Goal: Task Accomplishment & Management: Manage account settings

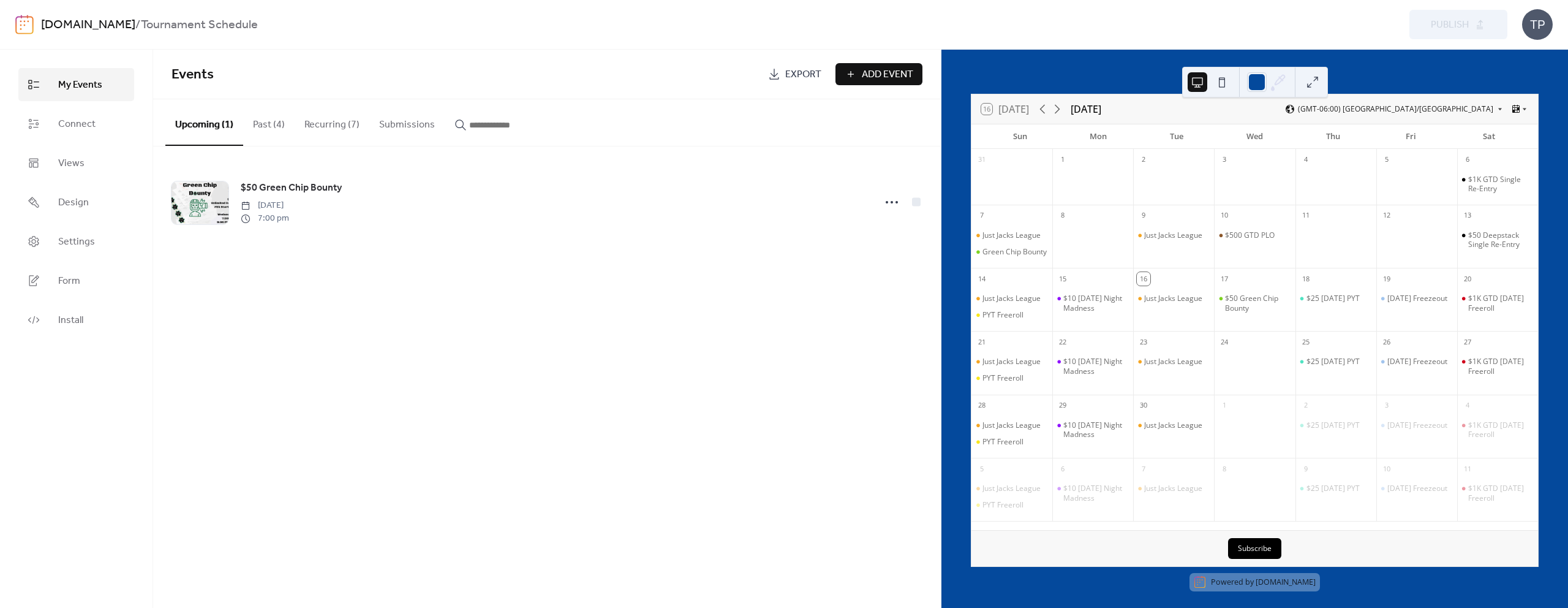
scroll to position [5, 0]
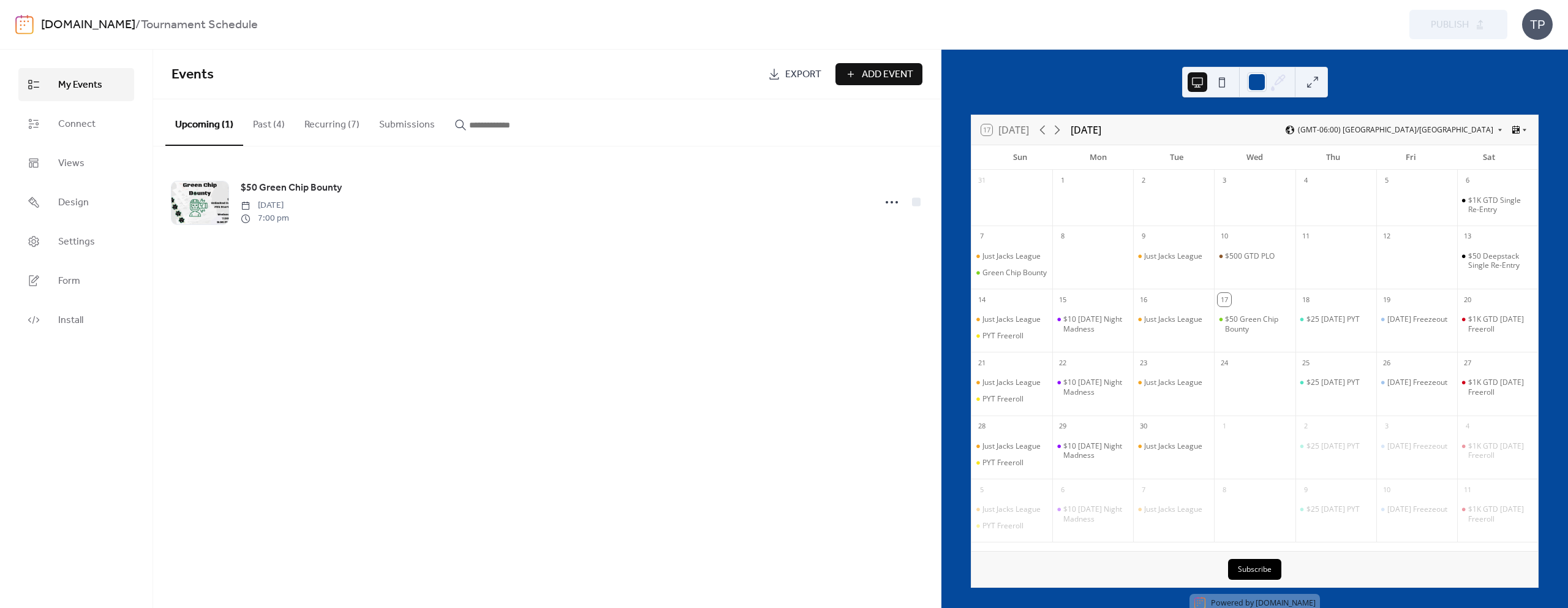
click at [317, 127] on button "Recurring (7)" at bounding box center [332, 122] width 75 height 46
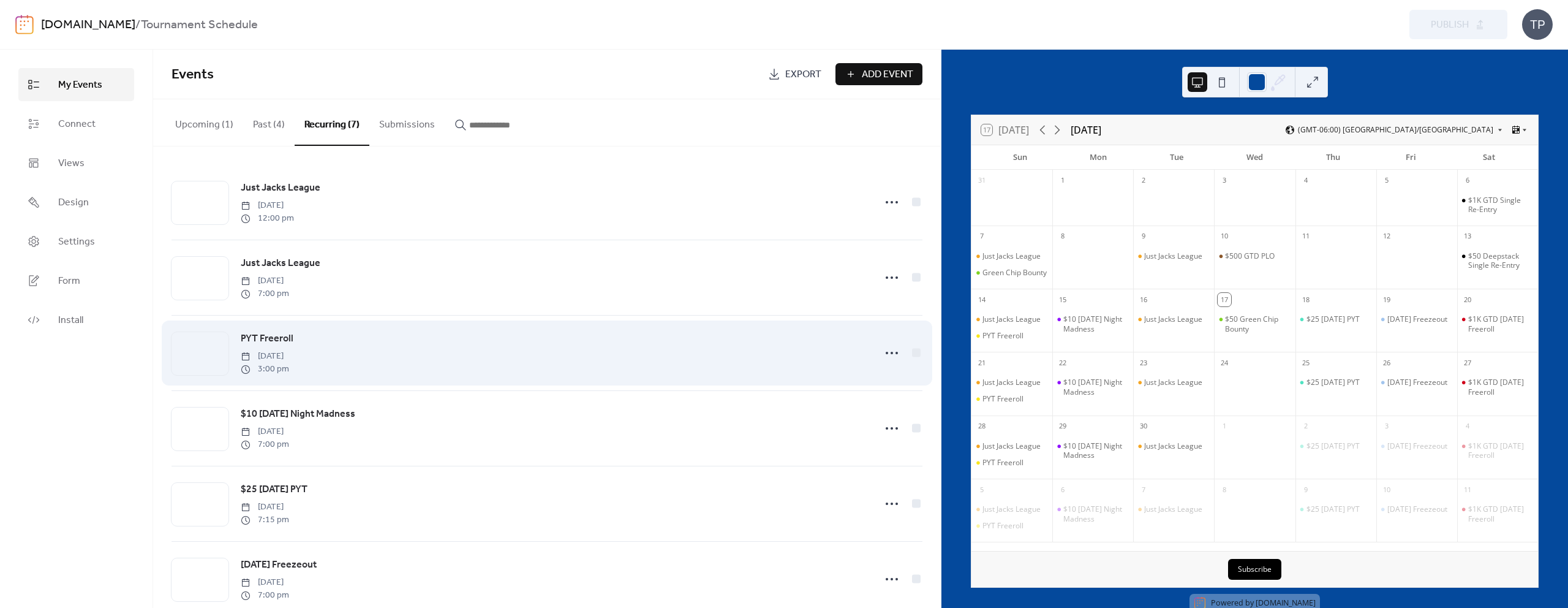
scroll to position [102, 0]
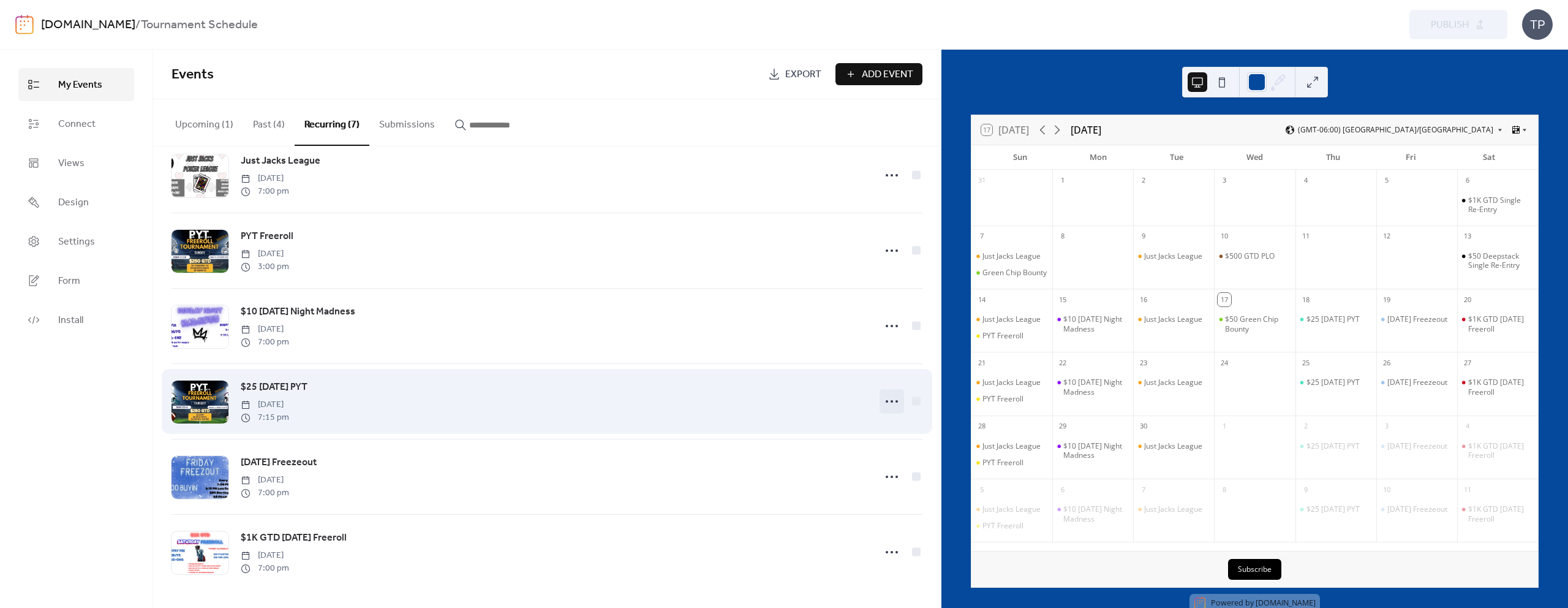
click at [887, 403] on icon at bounding box center [892, 401] width 19 height 19
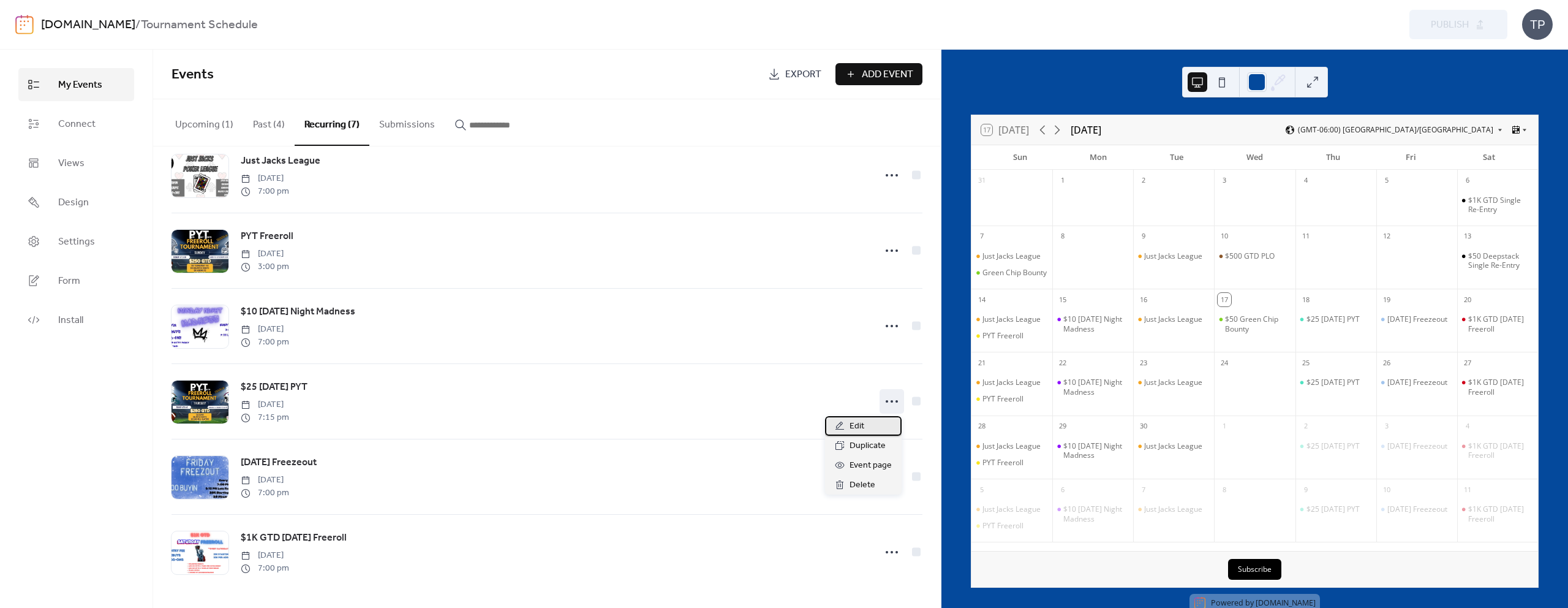
click at [849, 427] on span "Edit" at bounding box center [856, 426] width 15 height 15
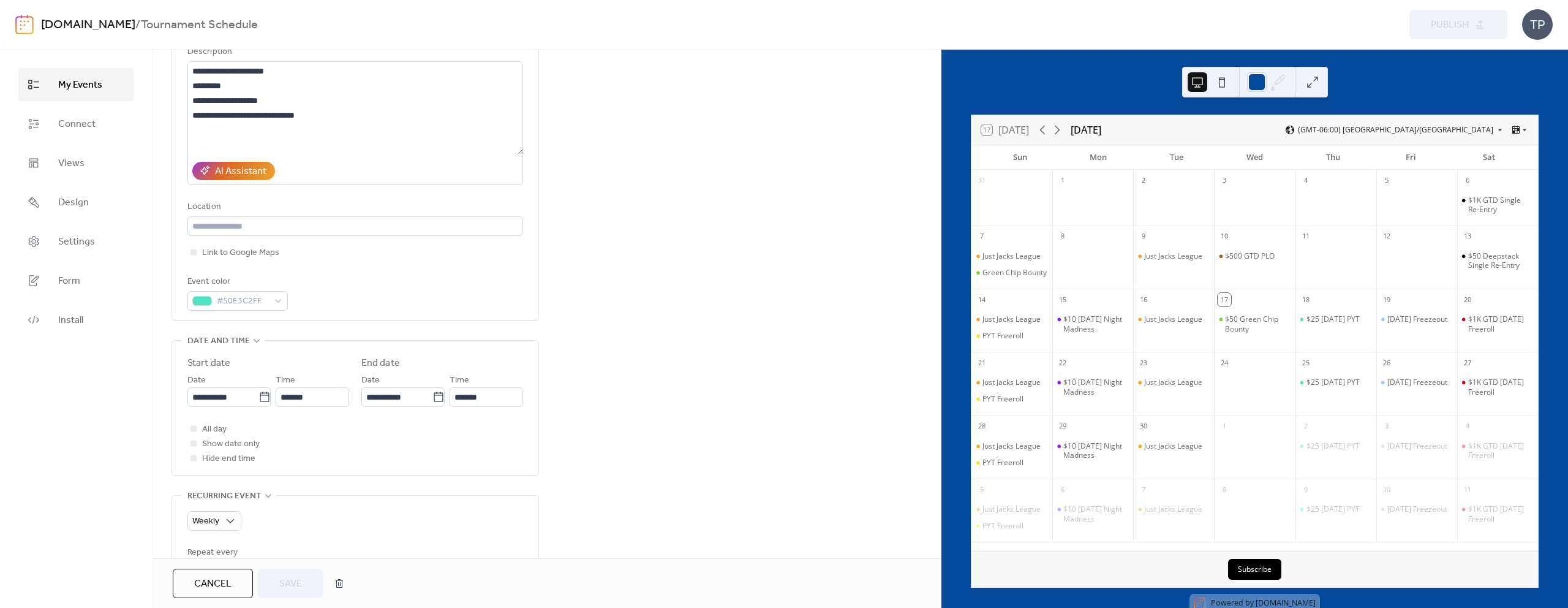
scroll to position [158, 0]
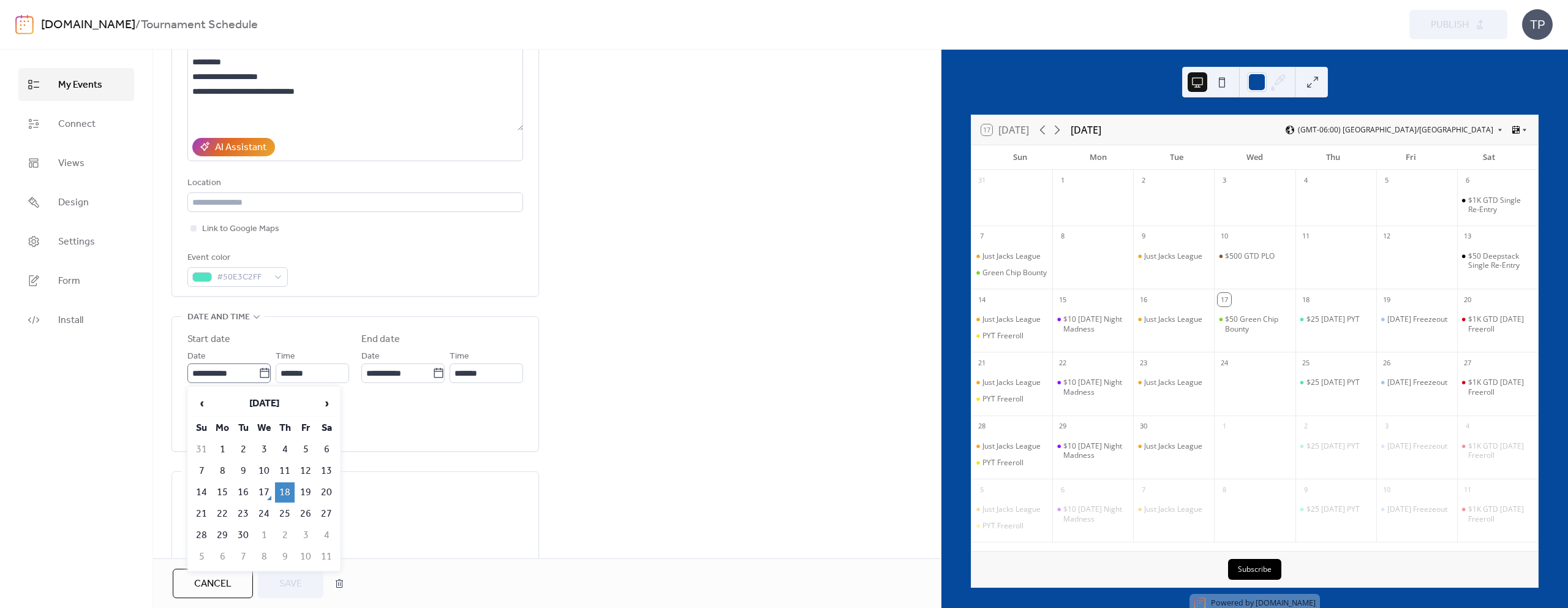
click at [265, 375] on icon at bounding box center [265, 374] width 12 height 12
click at [259, 375] on input "**********" at bounding box center [223, 373] width 71 height 19
click at [282, 506] on td "25" at bounding box center [285, 513] width 19 height 20
type input "**********"
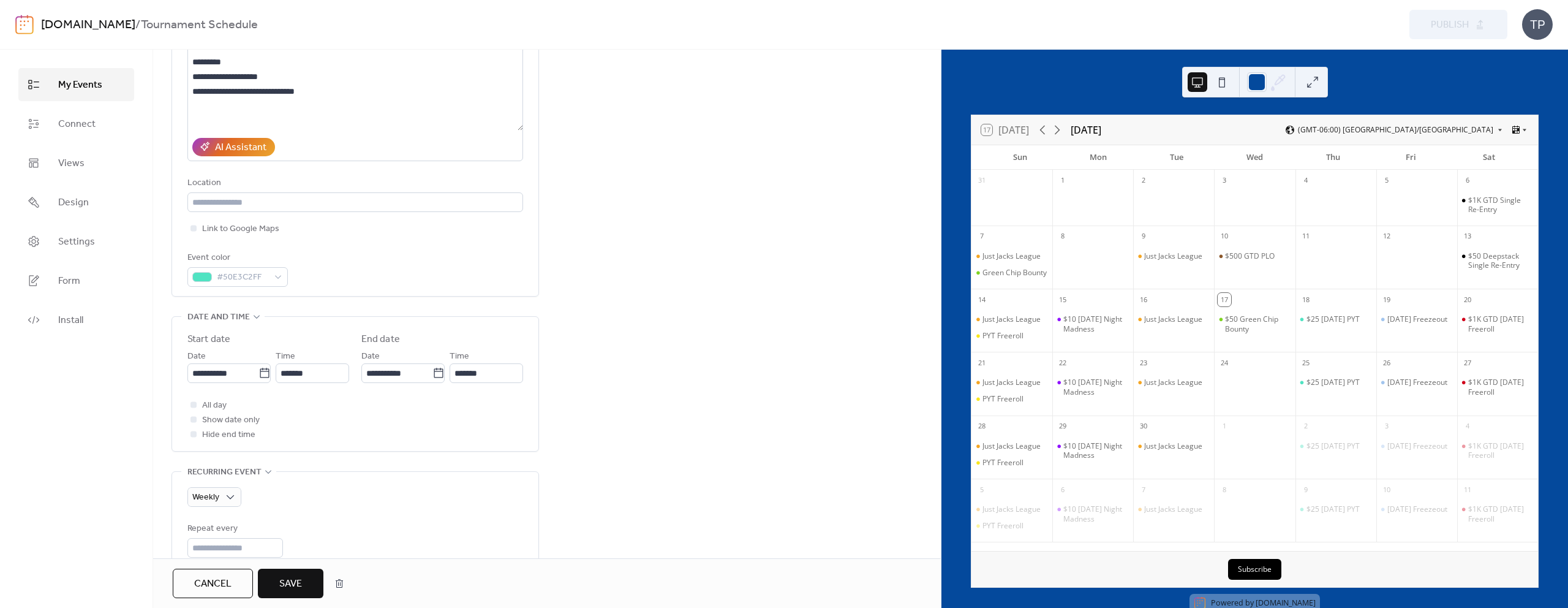
scroll to position [174, 0]
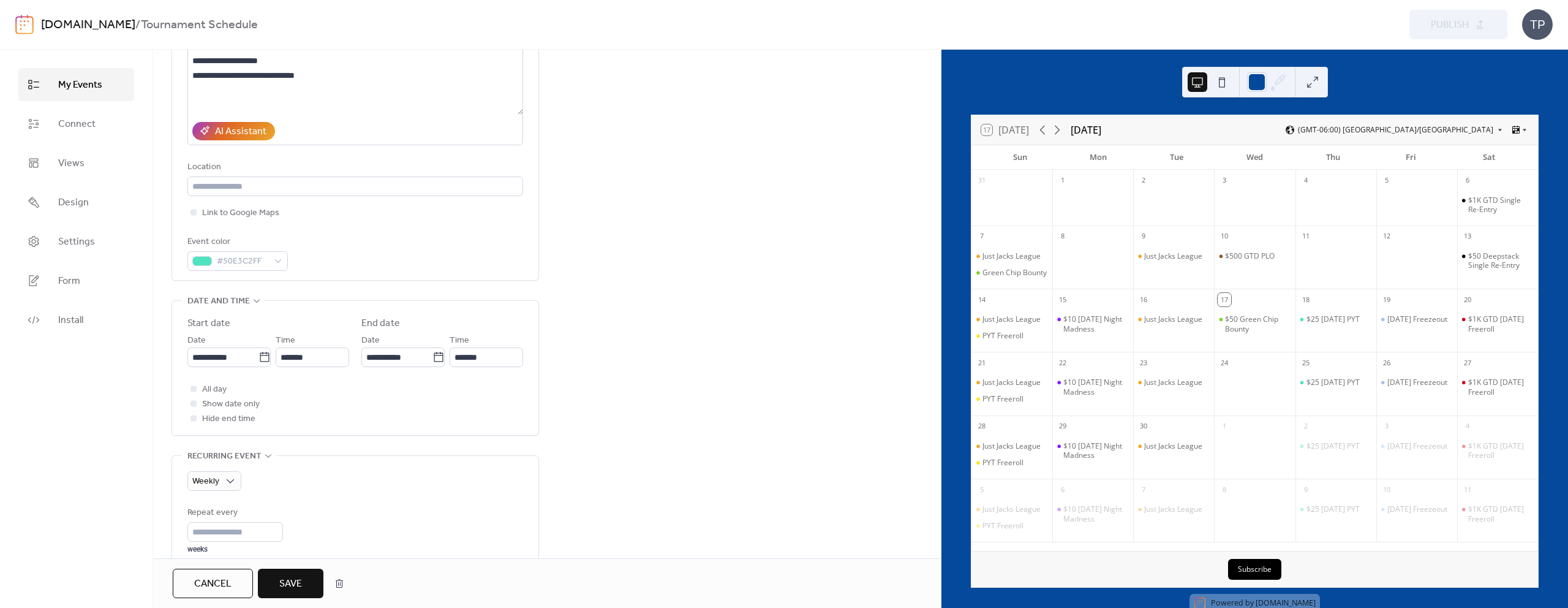
click at [282, 585] on span "Save" at bounding box center [290, 583] width 23 height 15
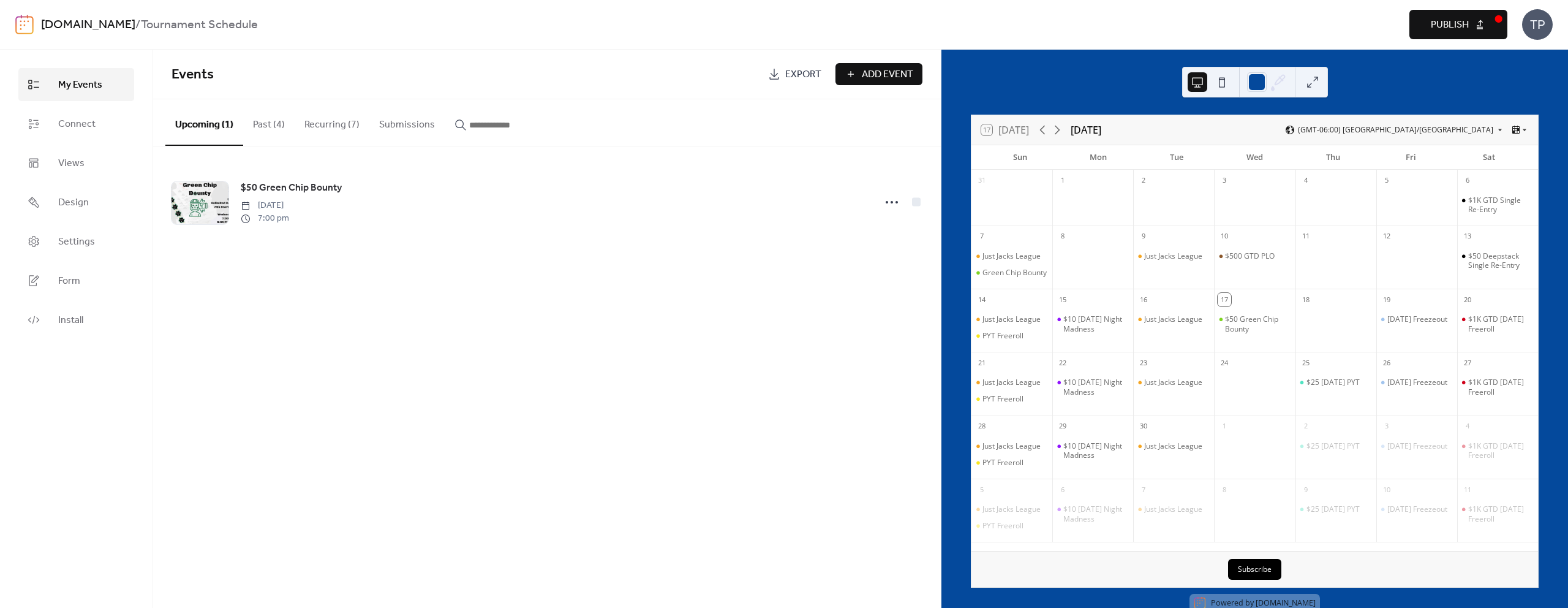
click at [1447, 21] on span "Publish" at bounding box center [1450, 25] width 38 height 15
